Goal: Information Seeking & Learning: Learn about a topic

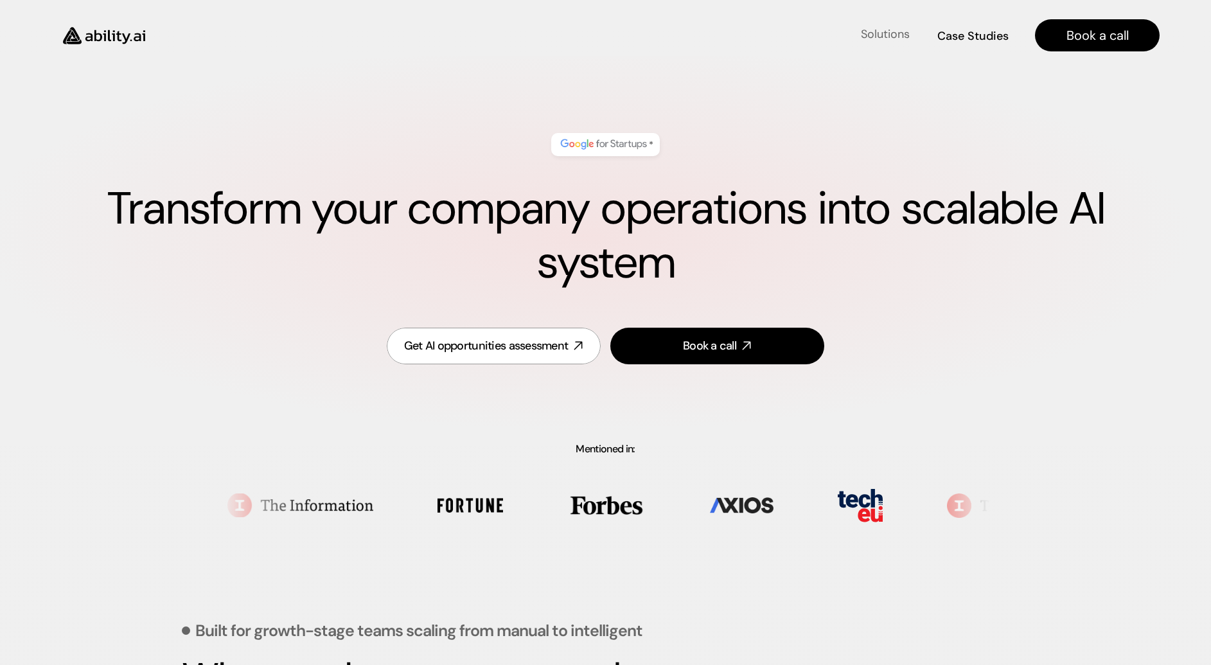
click at [898, 37] on h4 "Solutions" at bounding box center [885, 34] width 49 height 16
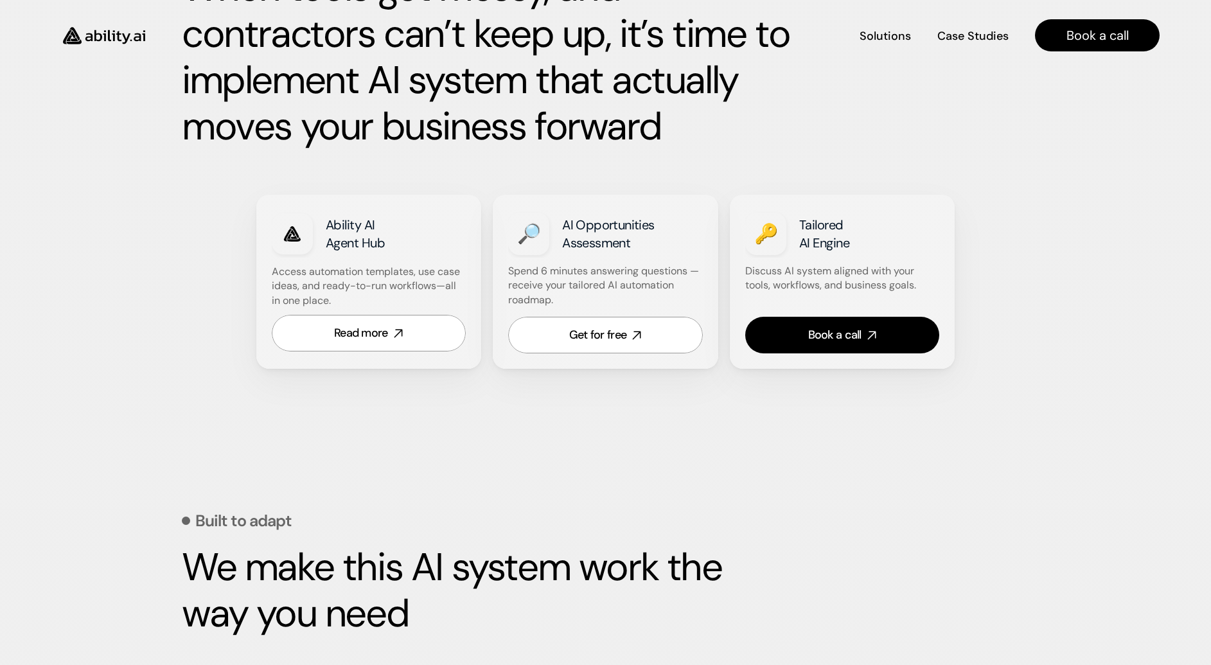
scroll to position [689, 0]
click at [377, 332] on div "Read more" at bounding box center [361, 333] width 54 height 16
click at [324, 499] on div "Built to adapt We make this AI system work the way you need" at bounding box center [606, 558] width 848 height 223
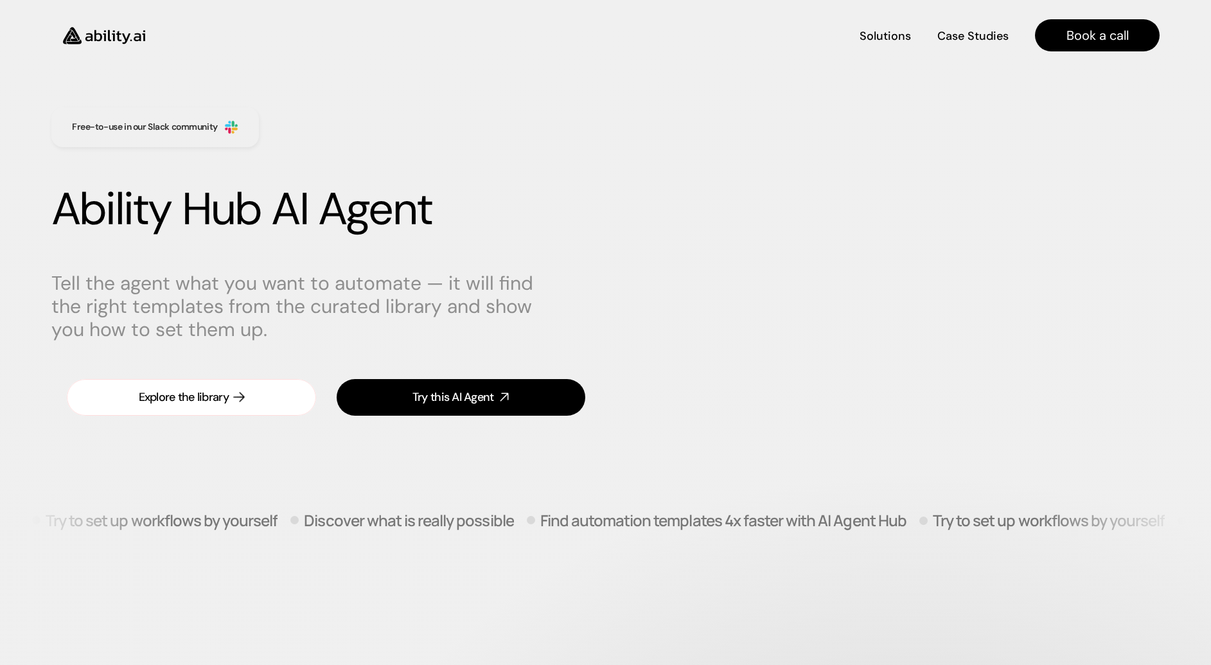
click at [238, 405] on link "Explore the library" at bounding box center [191, 397] width 249 height 37
click at [324, 501] on div "Discover what is really possible" at bounding box center [234, 519] width 223 height 67
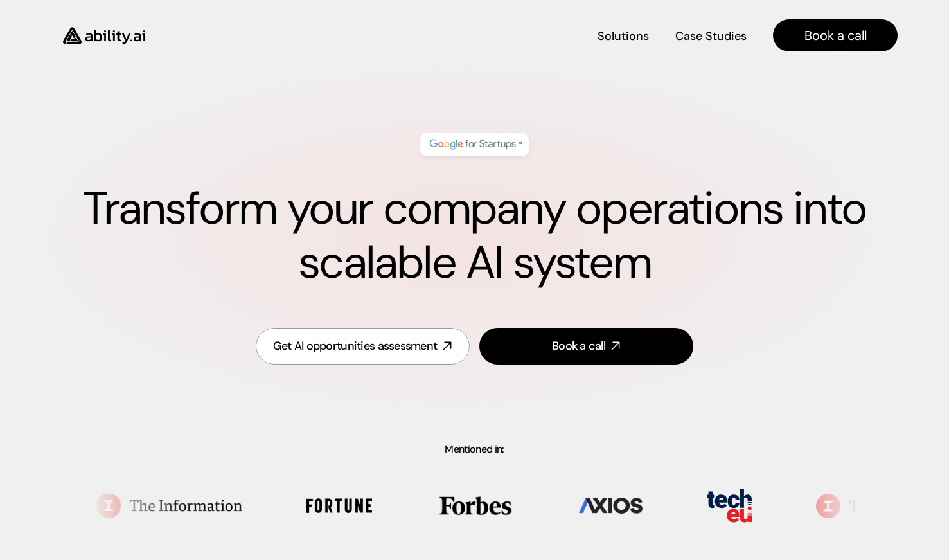
click at [352, 77] on div "* Transform your company operations into scalable AI system Get AI opportunitie…" at bounding box center [474, 250] width 949 height 388
